Goal: Task Accomplishment & Management: Complete application form

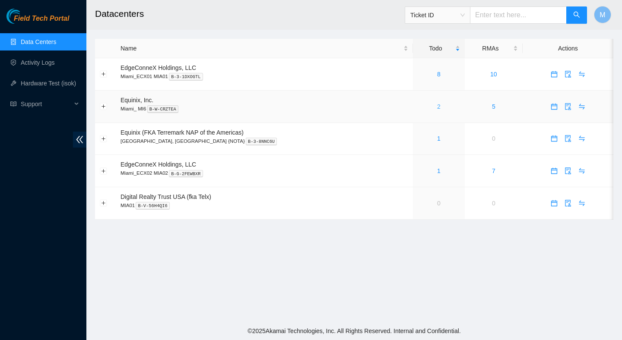
click at [437, 108] on link "2" at bounding box center [438, 106] width 3 height 7
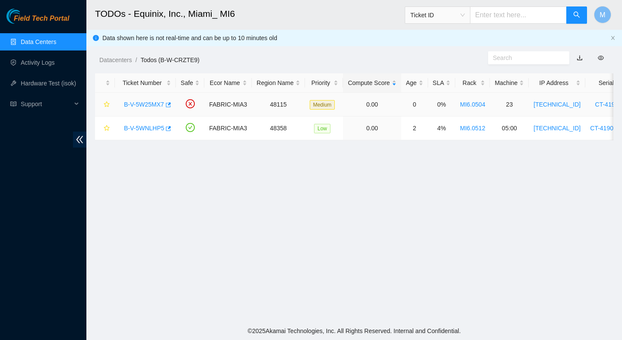
click at [156, 104] on link "B-V-5W25MX7" at bounding box center [144, 104] width 40 height 7
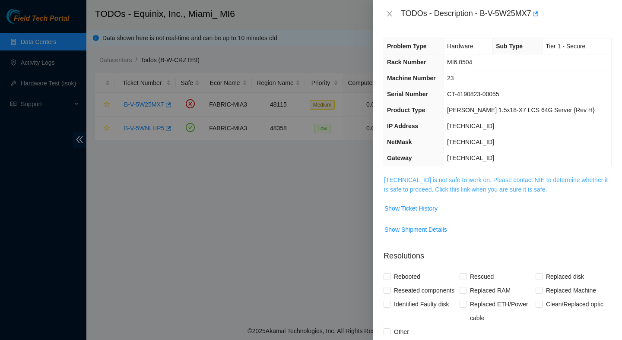
click at [431, 181] on link "23.61.249.186 is not safe to work on. Please contact NIE to determine whether i…" at bounding box center [496, 185] width 224 height 16
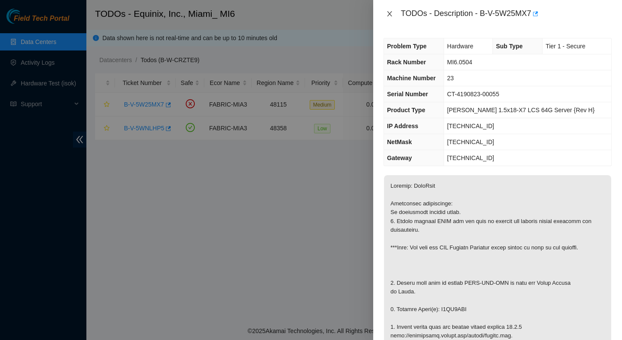
click at [390, 16] on icon "close" at bounding box center [389, 13] width 7 height 7
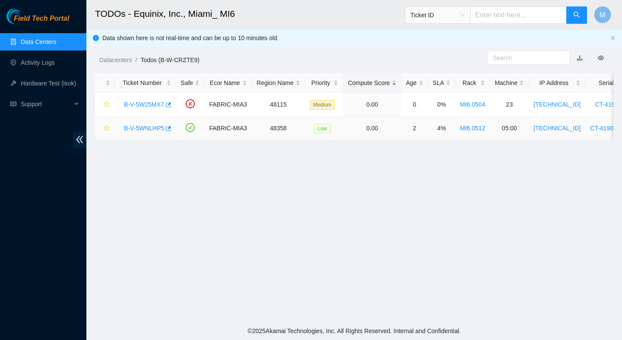
click at [145, 128] on link "B-V-5WNLHP5" at bounding box center [144, 128] width 40 height 7
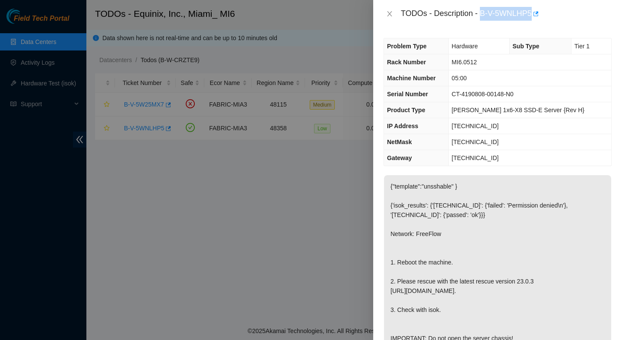
drag, startPoint x: 483, startPoint y: 11, endPoint x: 529, endPoint y: 24, distance: 48.4
click at [529, 24] on div "TODOs - Description - B-V-5WNLHP5" at bounding box center [497, 14] width 249 height 28
copy div "B-V-5WNLHP5"
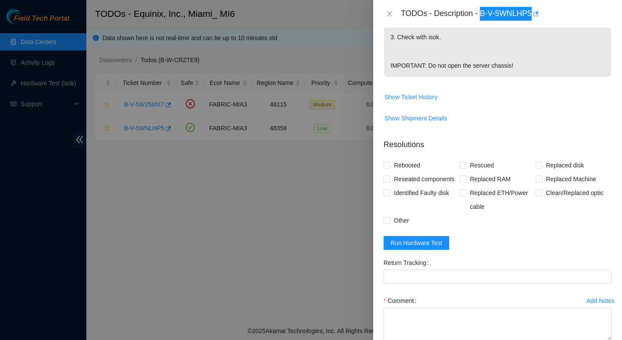
scroll to position [274, 0]
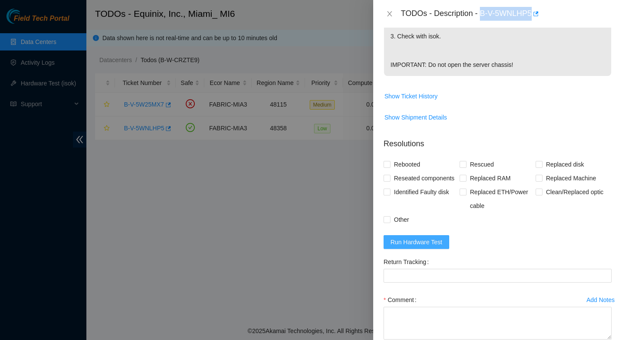
click at [414, 247] on span "Run Hardware Test" at bounding box center [417, 243] width 52 height 10
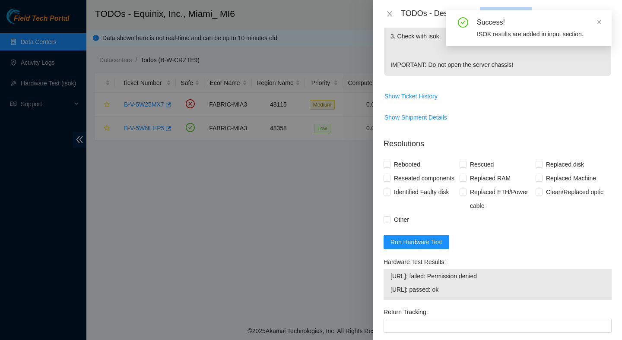
scroll to position [351, 0]
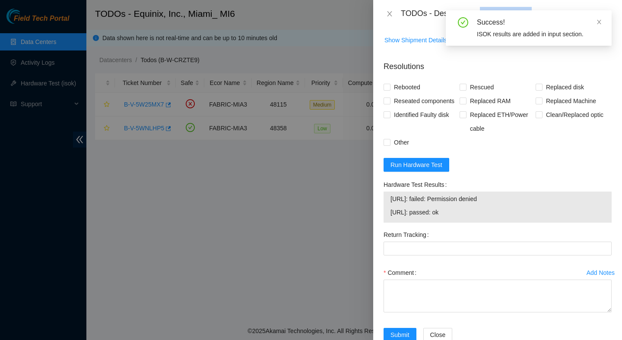
drag, startPoint x: 466, startPoint y: 246, endPoint x: 390, endPoint y: 234, distance: 77.0
click at [390, 221] on tbody "23.61.249.74: failed: Permission denied 23.61.249.75: passed: ok" at bounding box center [497, 207] width 215 height 27
copy tbody "23.61.249.74: failed: Permission denied 23.61.249.75: passed: ok"
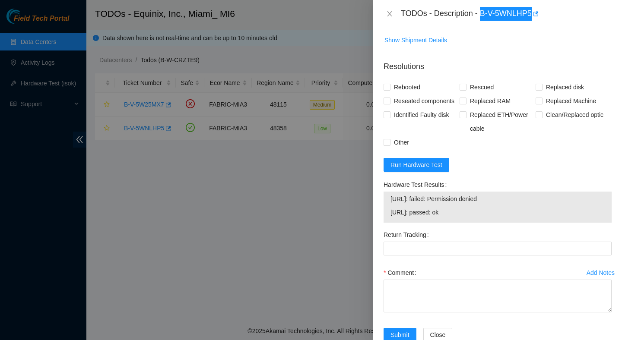
scroll to position [0, 0]
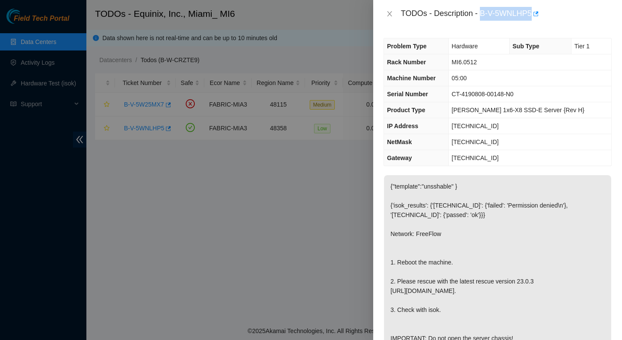
drag, startPoint x: 483, startPoint y: 14, endPoint x: 527, endPoint y: 25, distance: 45.3
click at [527, 25] on div "TODOs - Description - B-V-5WNLHP5" at bounding box center [497, 14] width 249 height 28
copy div "B-V-5WNLHP5"
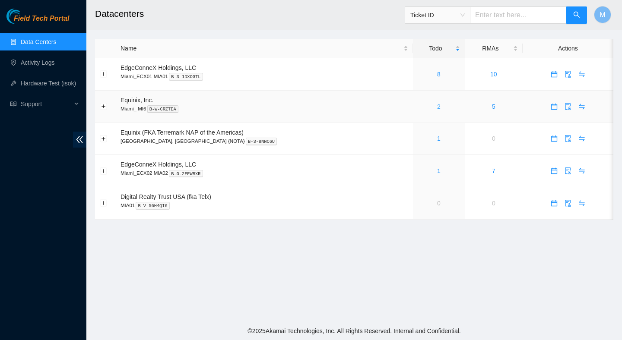
click at [437, 108] on link "2" at bounding box center [438, 106] width 3 height 7
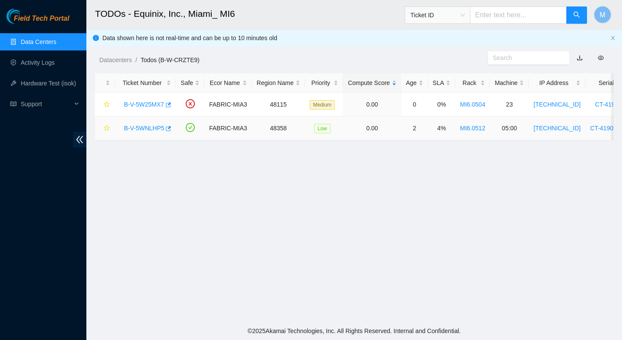
click at [151, 128] on link "B-V-5WNLHP5" at bounding box center [144, 128] width 40 height 7
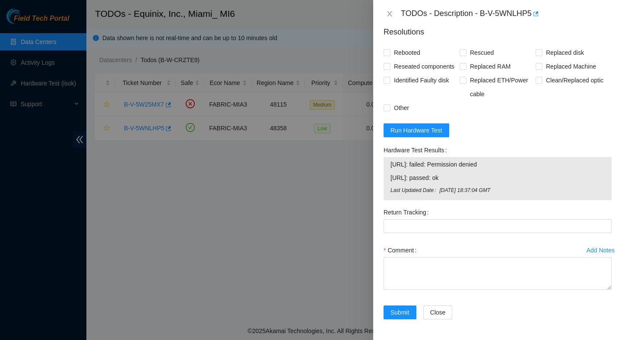
scroll to position [419, 0]
click at [435, 142] on form "Resolutions Rebooted Rescued Replaced disk Reseated components Replaced RAM Rep…" at bounding box center [498, 174] width 228 height 311
click at [437, 130] on span "Run Hardware Test" at bounding box center [417, 131] width 52 height 10
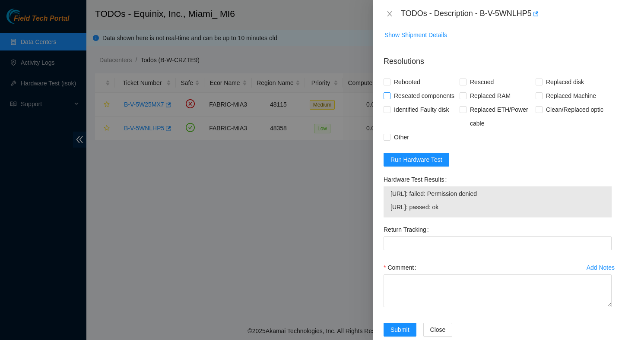
scroll to position [406, 0]
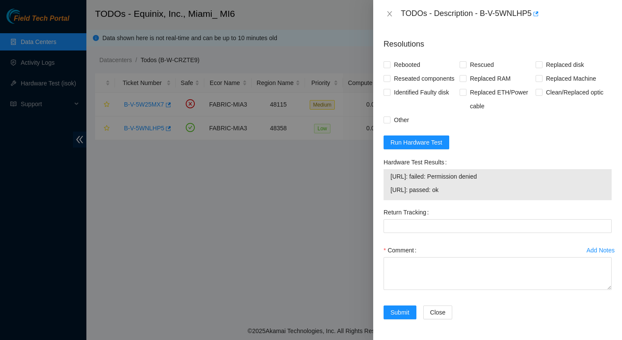
drag, startPoint x: 482, startPoint y: 193, endPoint x: 387, endPoint y: 184, distance: 95.0
click at [387, 184] on div "23.61.249.74: failed: Permission denied 23.61.249.75: passed: ok" at bounding box center [498, 184] width 228 height 31
copy tbody "23.61.249.74: failed: Permission denied 23.61.249.75: passed: ok"
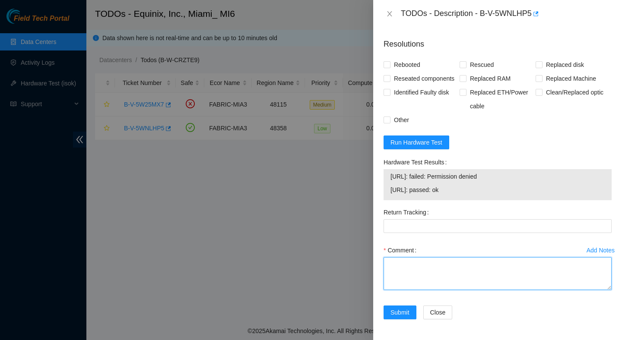
click at [424, 264] on textarea "Comment" at bounding box center [498, 273] width 228 height 33
paste textarea "Verified ticket is safe to work on : Yes NOCC Authorized: Yes Located server co…"
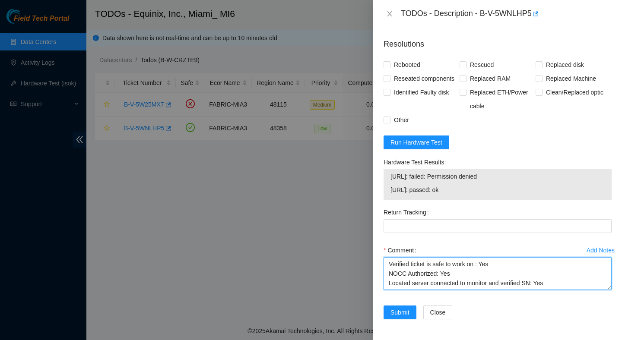
scroll to position [130, 0]
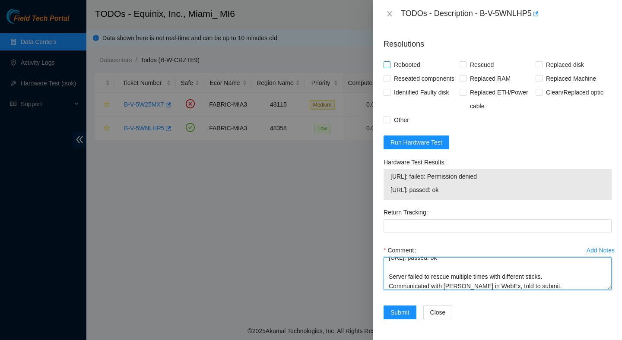
type textarea "Verified ticket is safe to work on : Yes NOCC Authorized: Yes Located server co…"
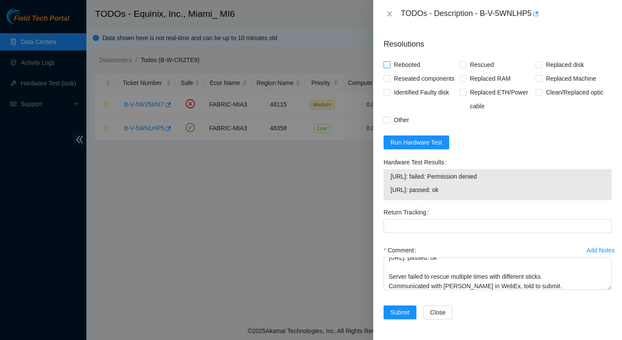
click at [407, 58] on span "Rebooted" at bounding box center [407, 65] width 33 height 14
click at [390, 61] on input "Rebooted" at bounding box center [387, 64] width 6 height 6
checkbox input "true"
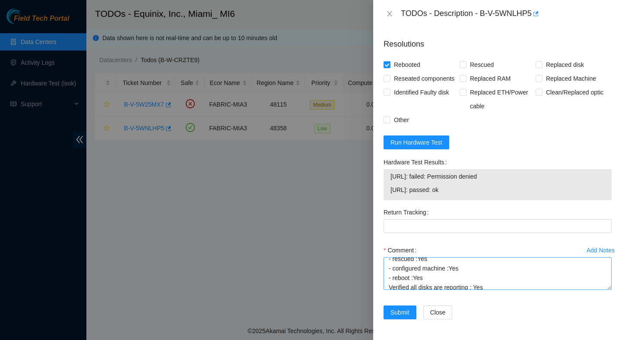
scroll to position [133, 0]
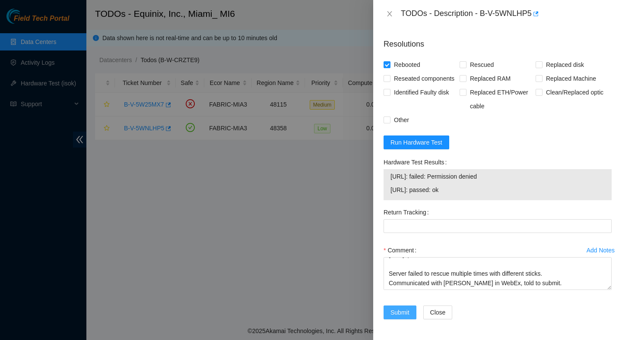
click at [398, 309] on span "Submit" at bounding box center [400, 313] width 19 height 10
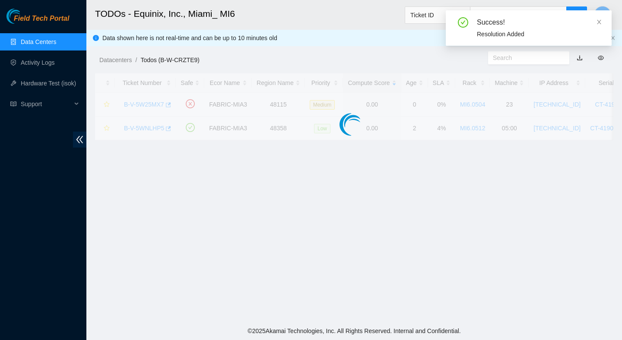
scroll to position [217, 0]
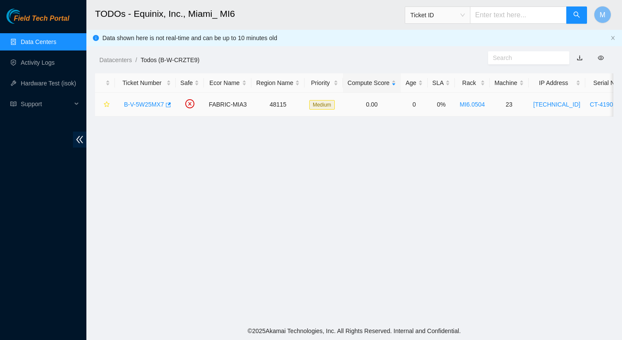
click at [157, 105] on link "B-V-5W25MX7" at bounding box center [144, 104] width 40 height 7
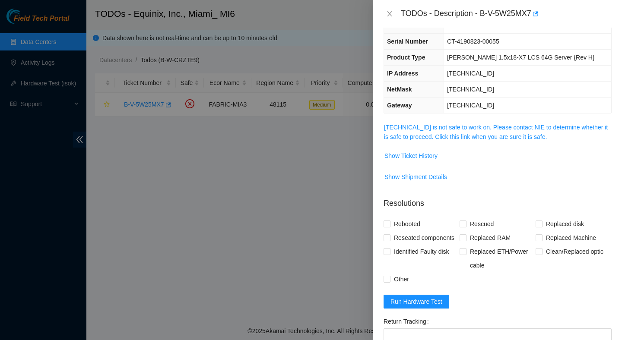
scroll to position [48, 0]
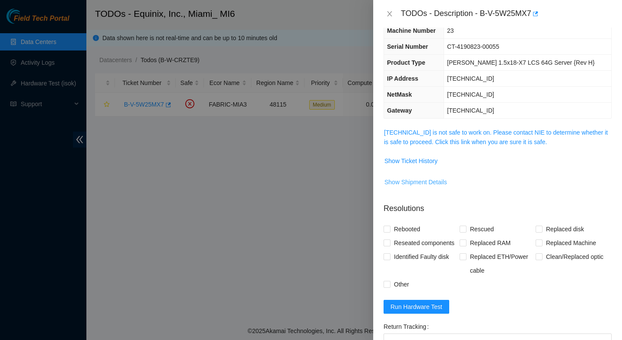
click at [421, 178] on span "Show Shipment Details" at bounding box center [415, 183] width 63 height 10
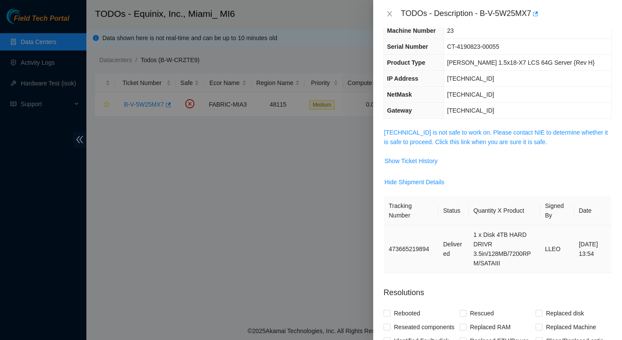
click at [422, 248] on td "473665219894" at bounding box center [411, 249] width 54 height 48
copy td "473665219894"
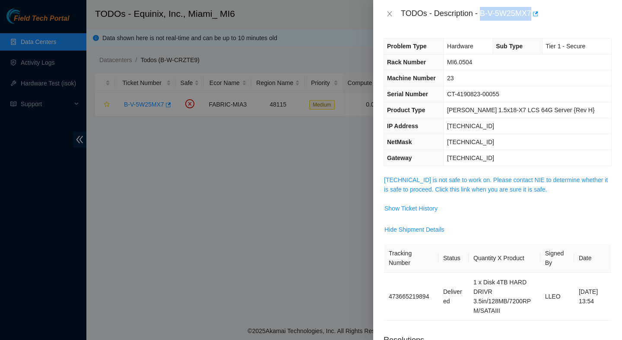
drag, startPoint x: 483, startPoint y: 10, endPoint x: 537, endPoint y: 21, distance: 55.1
click at [537, 21] on div "TODOs - Description - B-V-5W25MX7" at bounding box center [497, 14] width 249 height 28
copy div "B-V-5W25MX7"
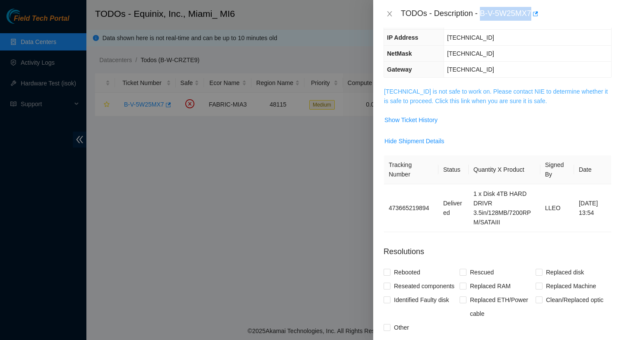
scroll to position [129, 0]
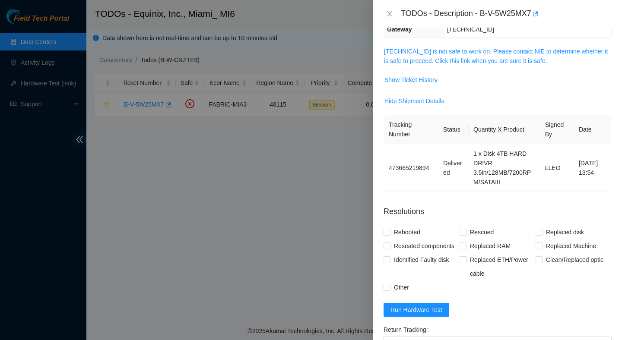
click at [472, 55] on span "23.61.249.186 is not safe to work on. Please contact NIE to determine whether i…" at bounding box center [497, 56] width 227 height 19
click at [468, 62] on link "23.61.249.186 is not safe to work on. Please contact NIE to determine whether i…" at bounding box center [496, 56] width 224 height 16
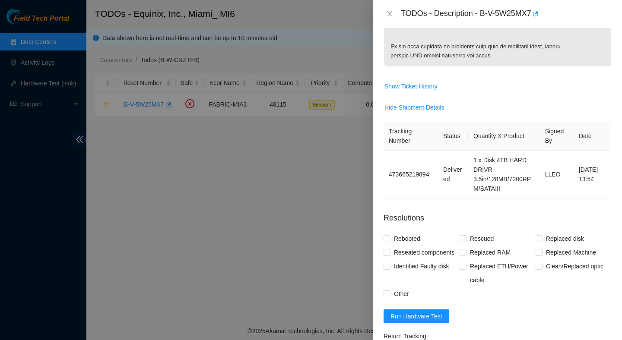
scroll to position [619, 0]
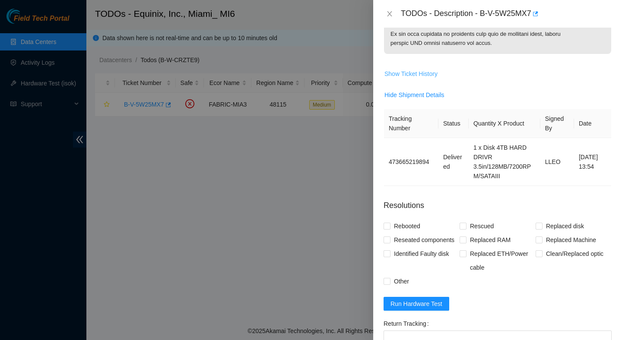
click at [425, 79] on span "Show Ticket History" at bounding box center [410, 74] width 53 height 10
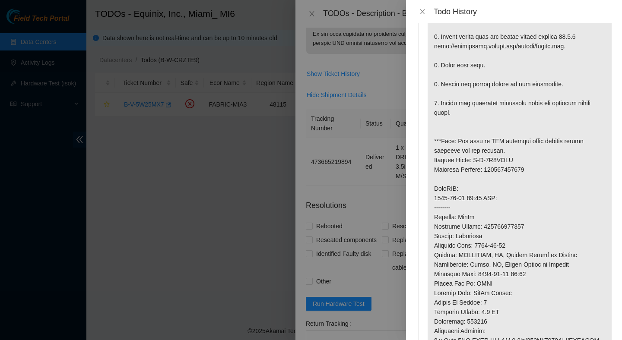
scroll to position [194, 0]
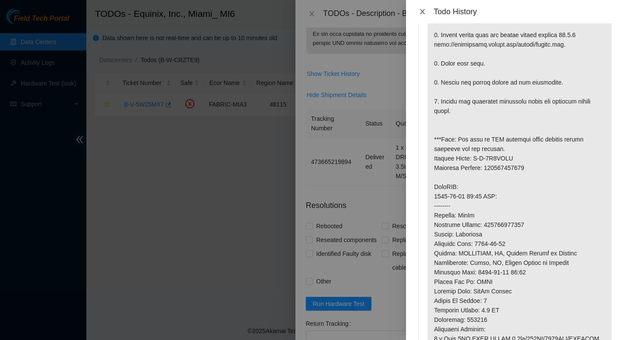
click at [424, 11] on icon "close" at bounding box center [422, 11] width 7 height 7
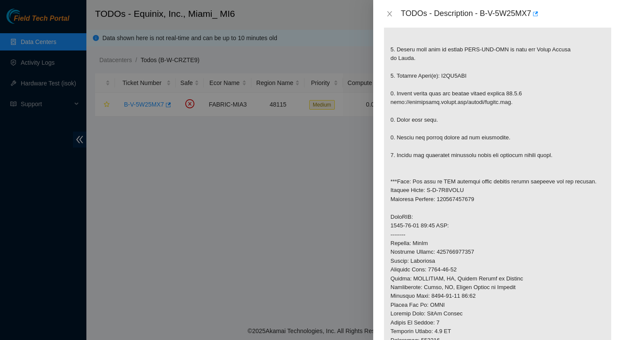
scroll to position [261, 0]
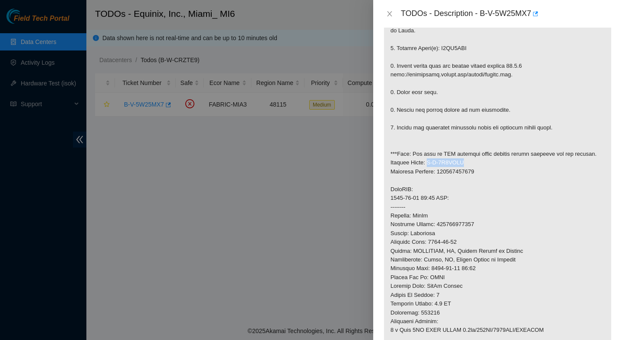
drag, startPoint x: 471, startPoint y: 181, endPoint x: 429, endPoint y: 184, distance: 42.0
click at [429, 184] on p at bounding box center [497, 163] width 227 height 498
copy p "B-V-5W3THPS"
drag, startPoint x: 486, startPoint y: 190, endPoint x: 442, endPoint y: 191, distance: 43.6
click at [442, 191] on p at bounding box center [497, 163] width 227 height 498
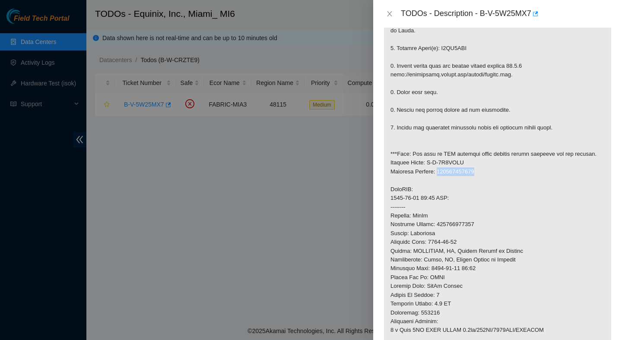
copy p "473665219894"
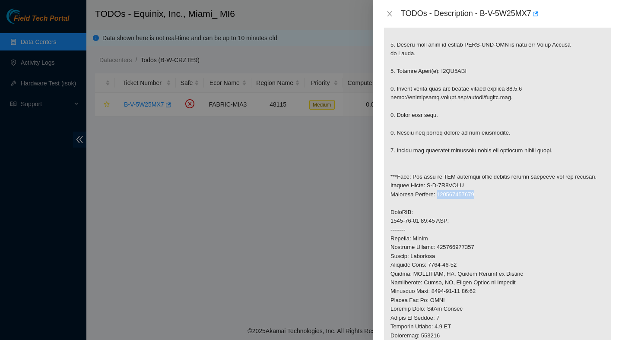
scroll to position [238, 0]
click at [389, 12] on icon "close" at bounding box center [389, 13] width 7 height 7
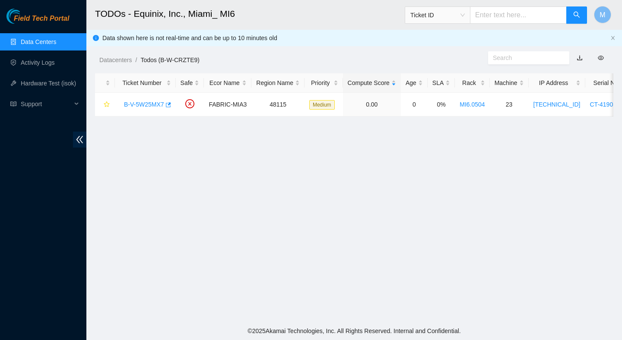
scroll to position [170, 0]
click at [323, 168] on main "TODOs - Equinix, Inc., Miami_ MI6 Ticket ID M Data shown here is not real-time …" at bounding box center [354, 161] width 536 height 322
click at [460, 124] on main "TODOs - Equinix, Inc., Miami_ MI6 Ticket ID M Data shown here is not real-time …" at bounding box center [354, 161] width 536 height 322
click at [290, 251] on main "TODOs - Equinix, Inc., Miami_ MI6 Ticket ID M Data shown here is not real-time …" at bounding box center [354, 161] width 536 height 322
click at [29, 73] on ul "Data Centers Activity Logs Hardware Test (isok) Support" at bounding box center [43, 73] width 86 height 83
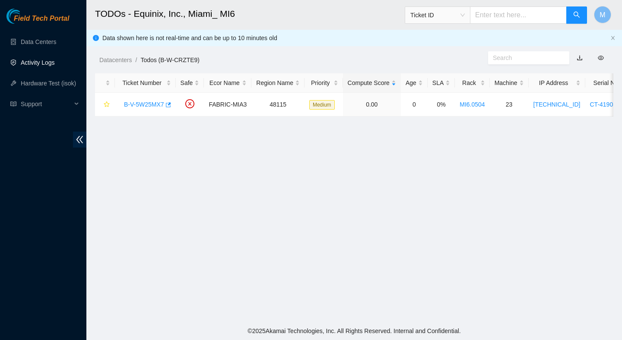
click at [35, 66] on link "Activity Logs" at bounding box center [38, 62] width 34 height 7
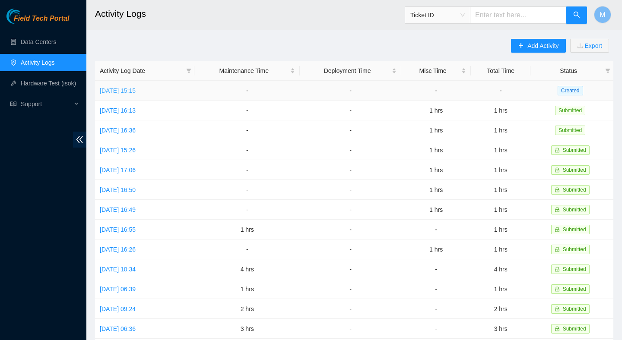
click at [136, 90] on link "[DATE] 15:15" at bounding box center [118, 90] width 36 height 7
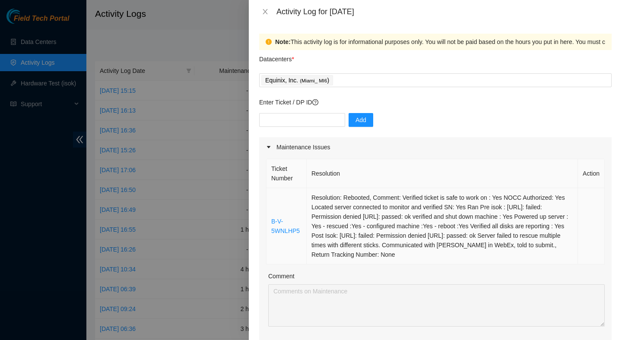
click at [346, 209] on td "Resolution: Rebooted, Comment: Verified ticket is safe to work on : Yes NOCC Au…" at bounding box center [442, 226] width 271 height 76
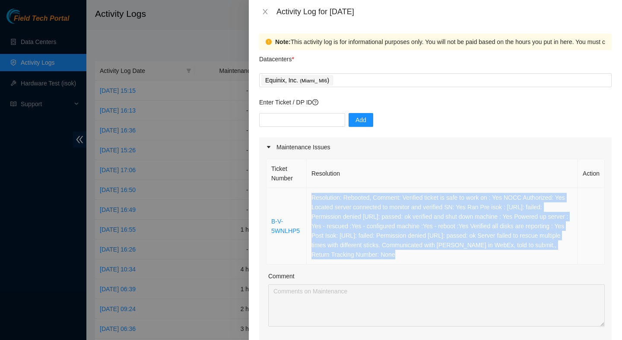
click at [346, 209] on td "Resolution: Rebooted, Comment: Verified ticket is safe to work on : Yes NOCC Au…" at bounding box center [442, 226] width 271 height 76
copy td "Resolution: Rebooted, Comment: Verified ticket is safe to work on : Yes NOCC Au…"
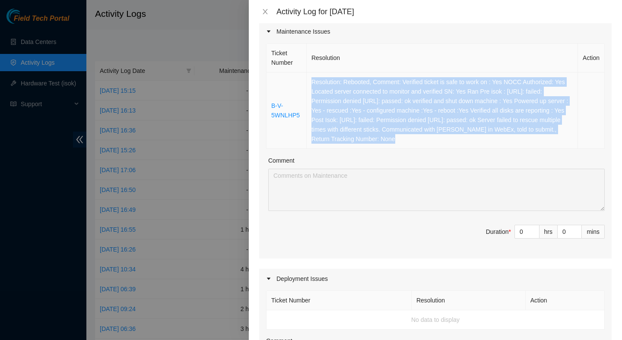
scroll to position [118, 0]
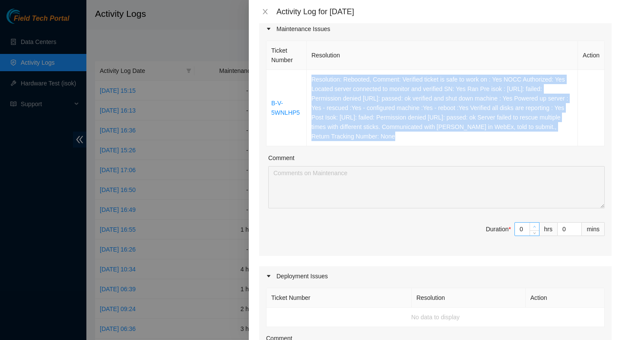
type input "1"
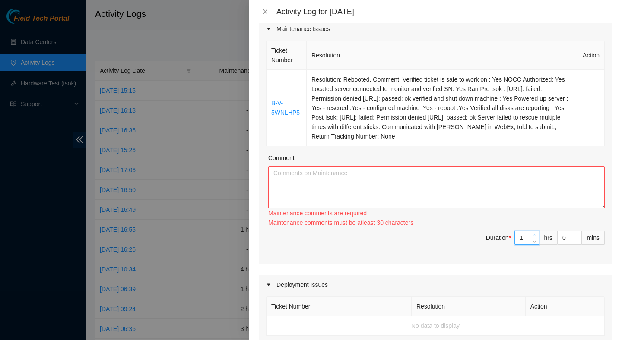
click at [534, 234] on icon "up" at bounding box center [534, 235] width 3 height 3
click at [507, 201] on textarea "Comment" at bounding box center [436, 187] width 337 height 42
paste textarea "Resolution: Rebooted, Comment: Verified ticket is safe to work on : Yes NOCC Au…"
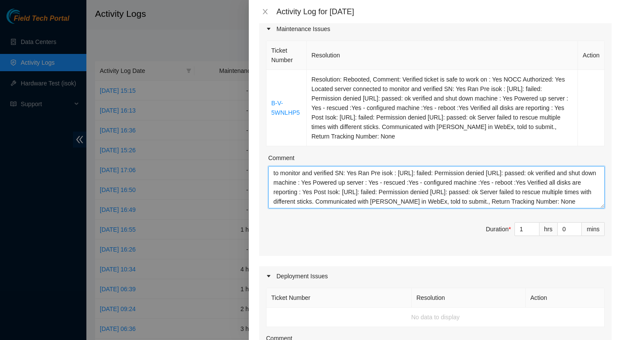
scroll to position [0, 0]
click at [274, 171] on textarea "Resolution: Rebooted, Comment: Verified ticket is safe to work on : Yes NOCC Au…" at bounding box center [436, 187] width 337 height 42
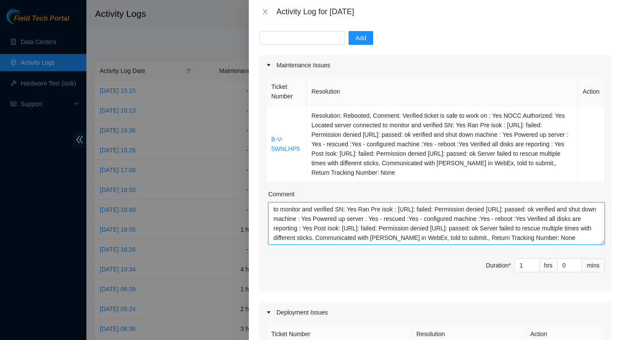
scroll to position [79, 0]
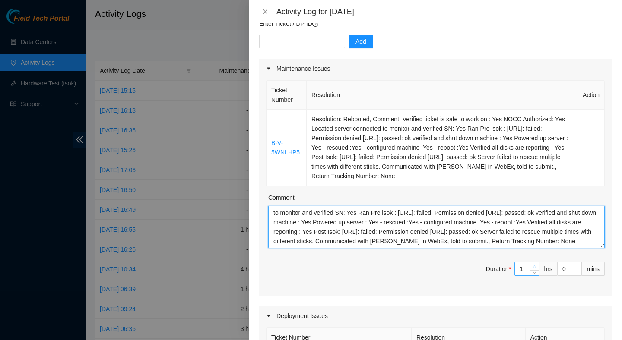
type textarea "Helped with a deployment. Resolution: Rebooted, Comment: Verified ticket is saf…"
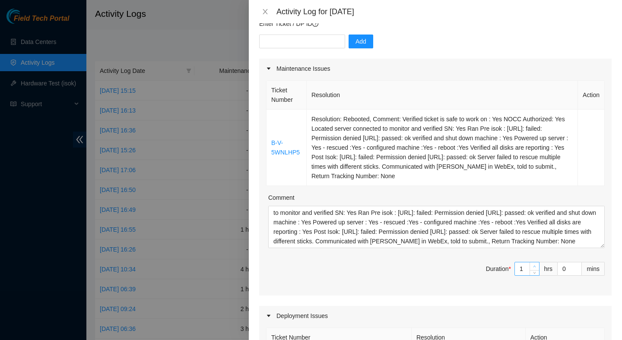
type input "2"
click at [534, 267] on icon "up" at bounding box center [534, 266] width 3 height 3
type input "3"
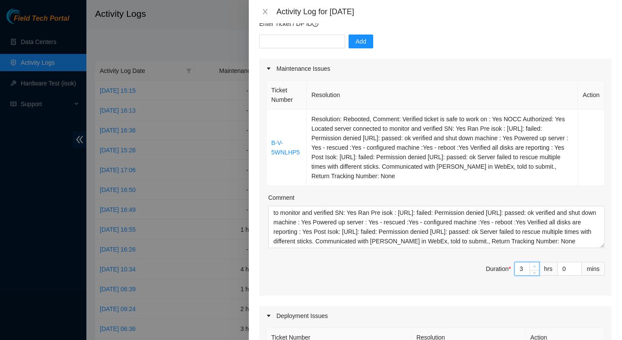
click at [534, 267] on icon "up" at bounding box center [534, 266] width 3 height 3
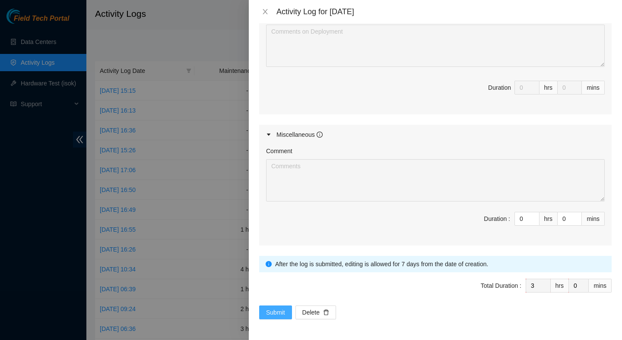
click at [286, 312] on button "Submit" at bounding box center [275, 313] width 33 height 14
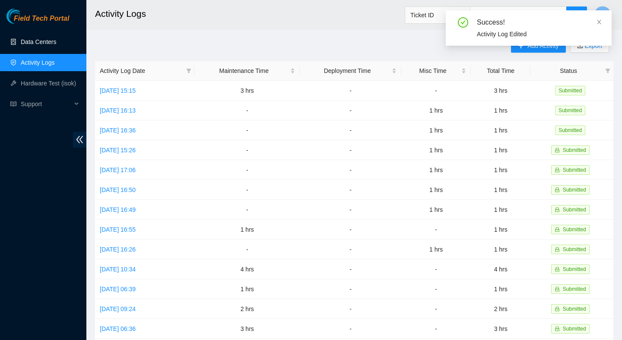
click at [54, 42] on link "Data Centers" at bounding box center [38, 41] width 35 height 7
